Goal: Navigation & Orientation: Find specific page/section

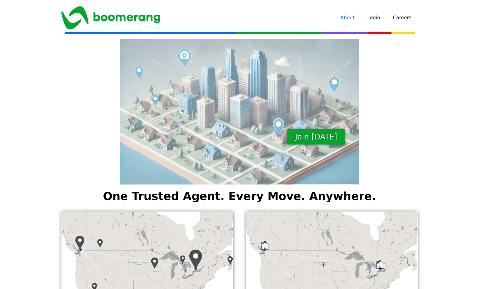
click at [350, 20] on link "About" at bounding box center [347, 17] width 27 height 19
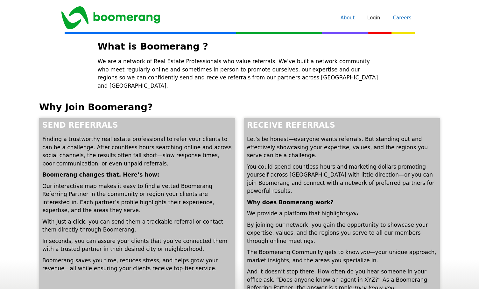
click at [405, 16] on link "Careers" at bounding box center [401, 17] width 31 height 19
